Goal: Task Accomplishment & Management: Complete application form

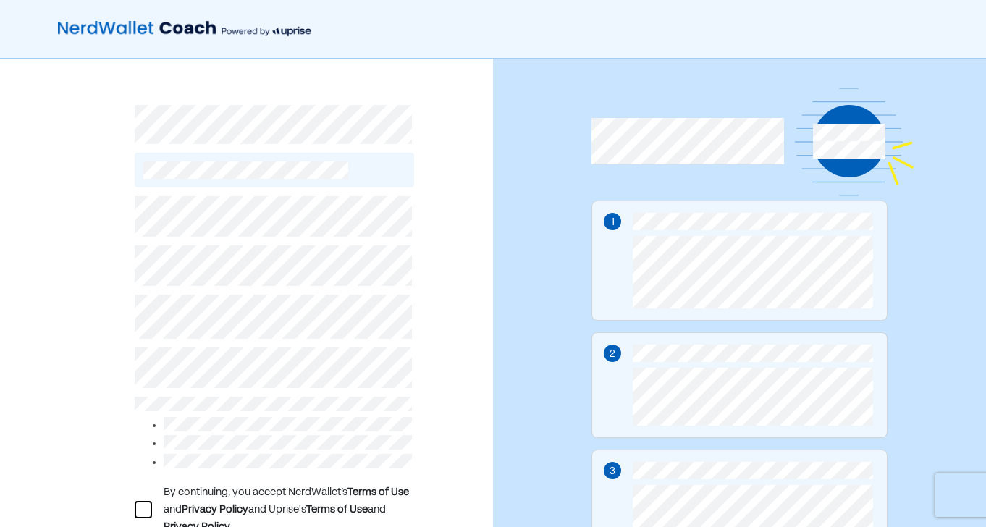
scroll to position [31, 0]
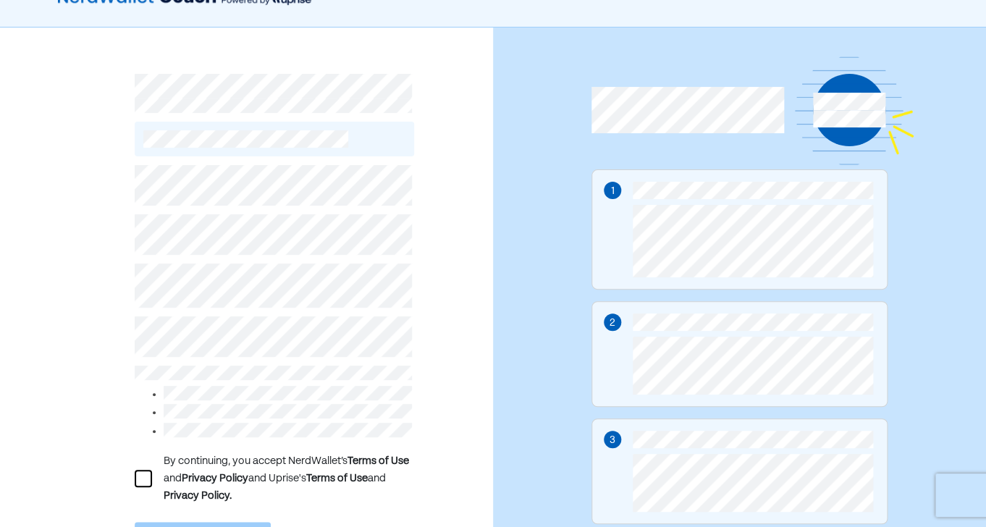
click at [51, 118] on div "By continuing, you accept NerdWallet’s Terms of Use and Privacy Policy and Upri…" at bounding box center [246, 337] width 493 height 618
click at [142, 470] on div at bounding box center [143, 478] width 17 height 17
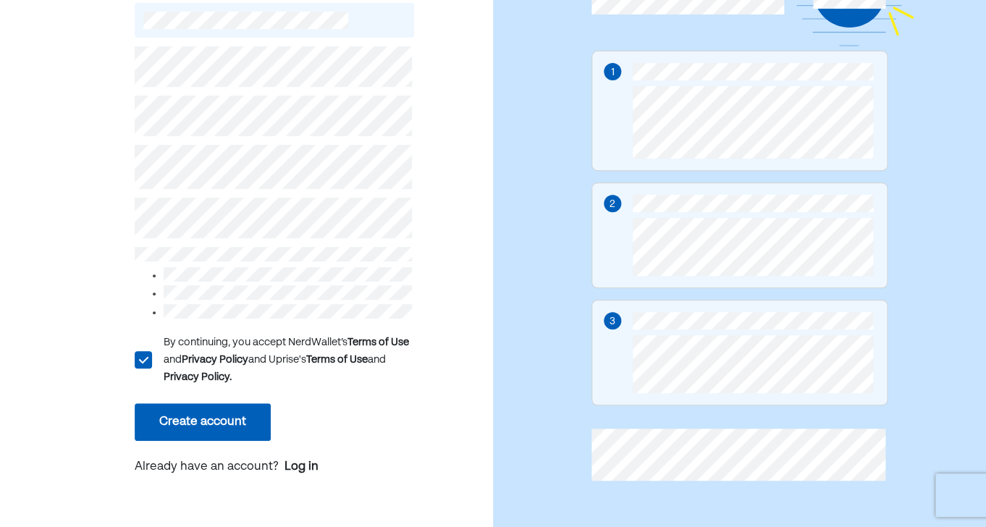
click at [203, 411] on button "Create account" at bounding box center [203, 422] width 136 height 38
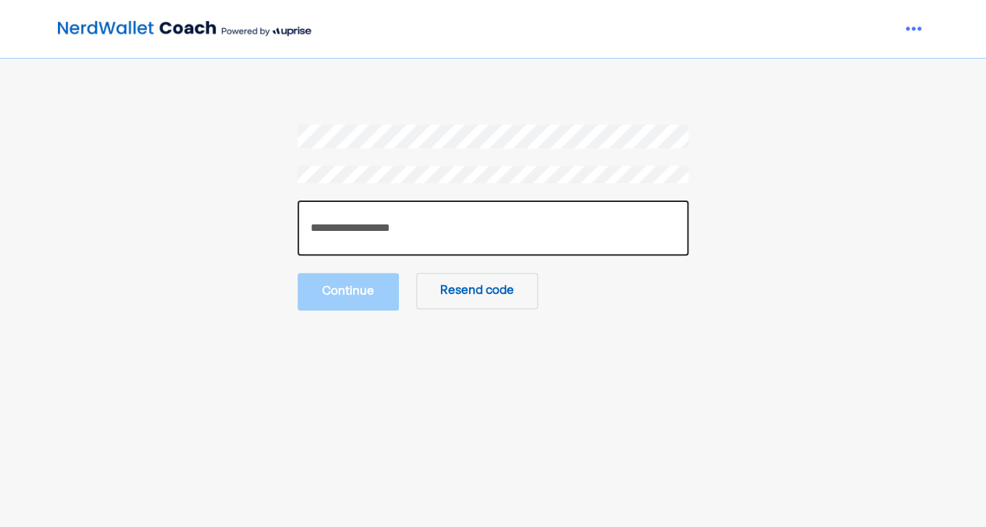
click at [374, 240] on input "number" at bounding box center [493, 228] width 391 height 55
type input "******"
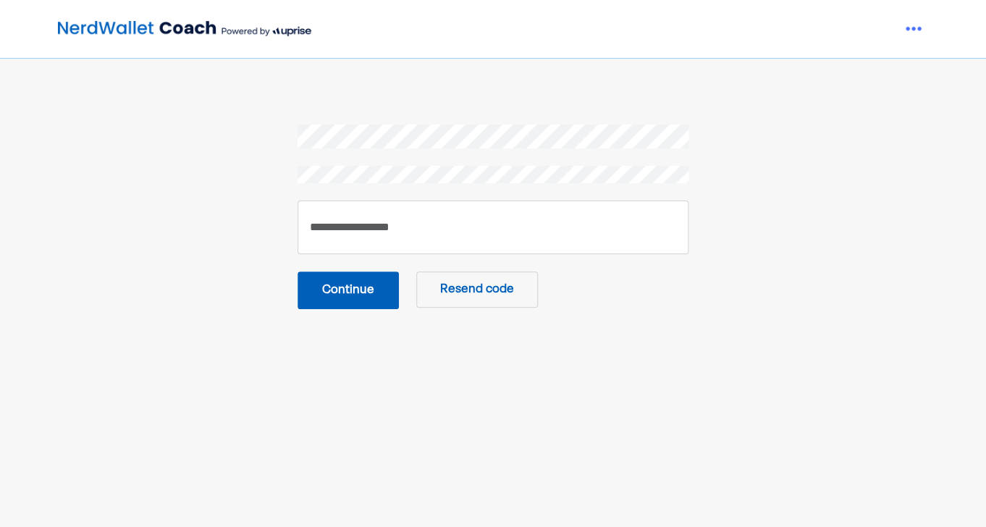
click at [348, 298] on button "Continue" at bounding box center [348, 291] width 101 height 38
